Goal: Information Seeking & Learning: Find specific fact

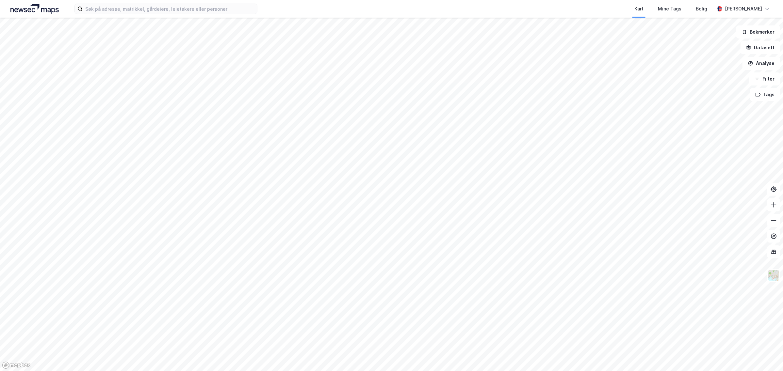
click at [151, 2] on div "Kart Mine Tags Bolig [PERSON_NAME]" at bounding box center [391, 9] width 783 height 18
click at [151, 8] on input at bounding box center [170, 9] width 174 height 10
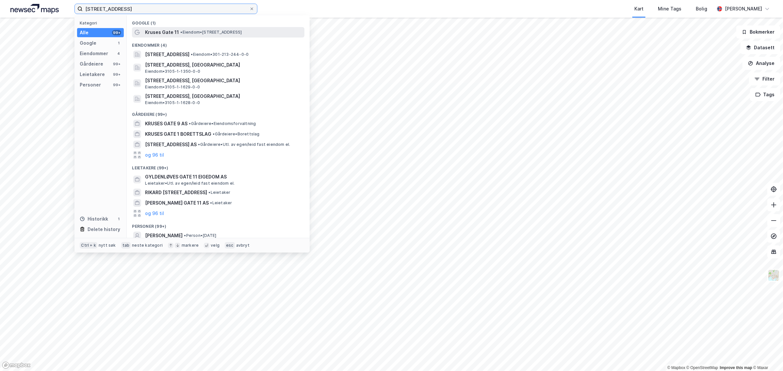
type input "[STREET_ADDRESS]"
click at [184, 35] on div "Kruses Gate 11 • Eiendom • [STREET_ADDRESS]" at bounding box center [224, 32] width 158 height 8
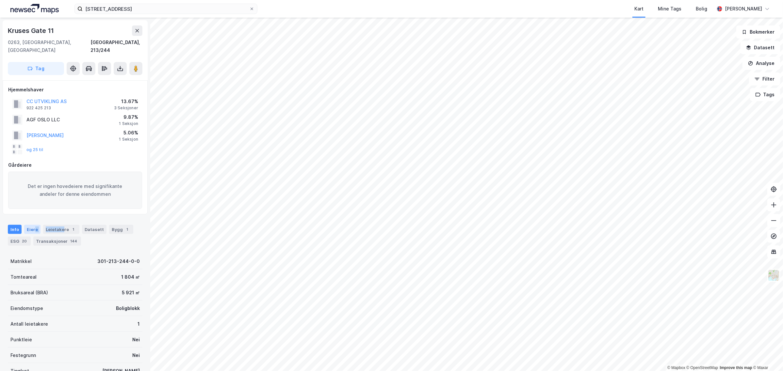
drag, startPoint x: 62, startPoint y: 221, endPoint x: 35, endPoint y: 222, distance: 27.5
click at [35, 225] on div "Info [PERSON_NAME] 1 Datasett Bygg 1 ESG 20 Transaksjoner 144" at bounding box center [75, 235] width 135 height 21
click at [33, 225] on div "Eiere" at bounding box center [32, 229] width 16 height 9
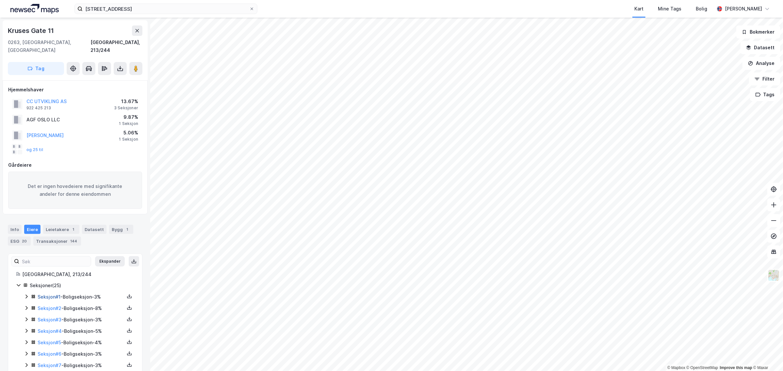
click at [58, 294] on link "Seksjon # 1" at bounding box center [49, 297] width 23 height 6
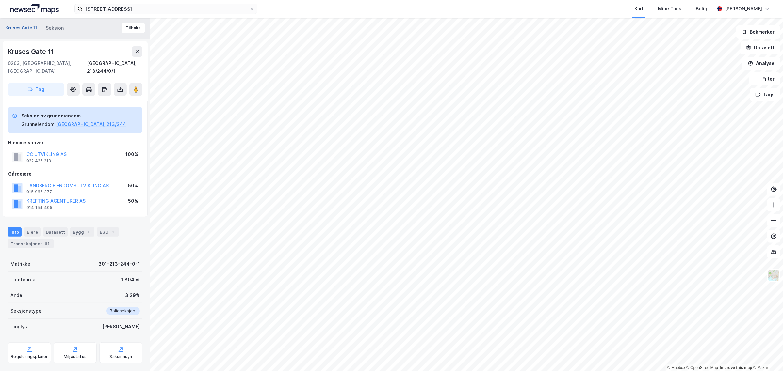
click at [21, 25] on button "Kruses Gate 11" at bounding box center [21, 28] width 33 height 7
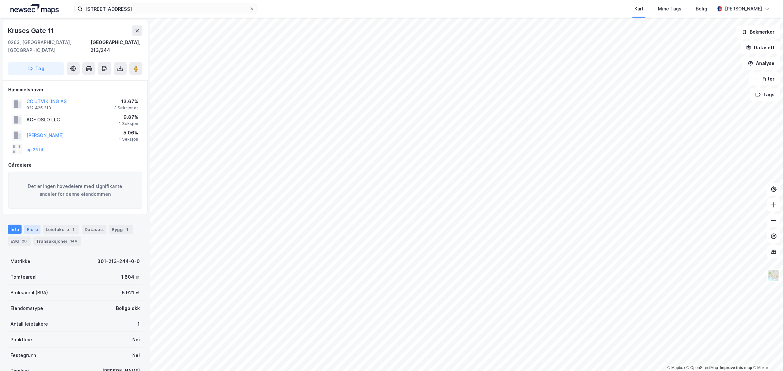
click at [32, 225] on div "Eiere" at bounding box center [32, 229] width 16 height 9
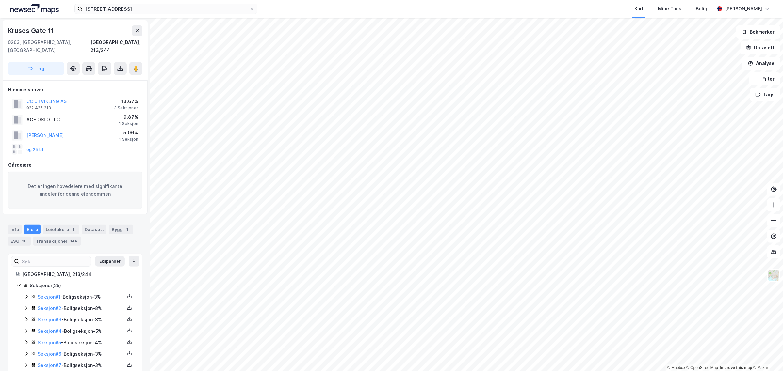
click at [28, 317] on icon at bounding box center [26, 319] width 5 height 5
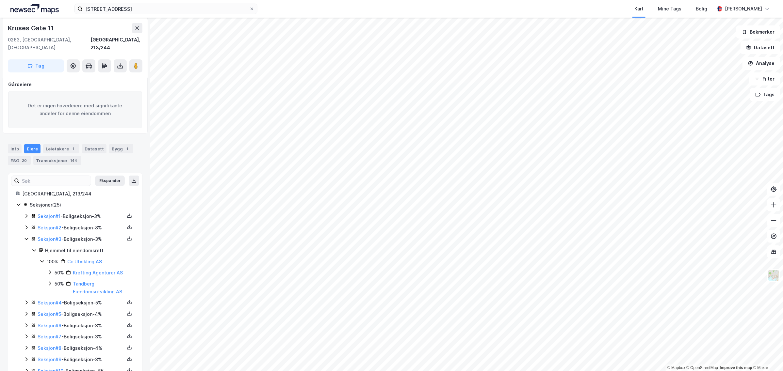
scroll to position [82, 0]
